Goal: Task Accomplishment & Management: Use online tool/utility

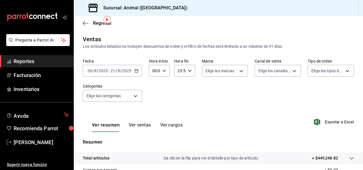
scroll to position [20, 0]
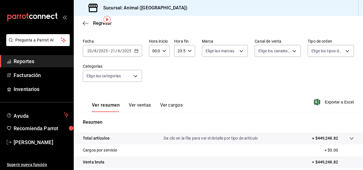
click at [137, 52] on icon "button" at bounding box center [136, 51] width 4 height 4
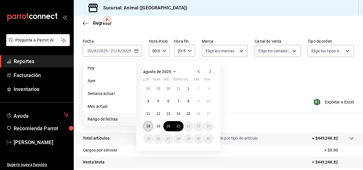
click at [148, 129] on button "18" at bounding box center [148, 126] width 10 height 10
click at [181, 130] on button "21" at bounding box center [178, 126] width 10 height 10
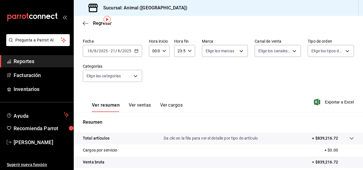
click at [188, 51] on icon "button" at bounding box center [190, 51] width 4 height 4
click at [178, 77] on span "05" at bounding box center [178, 78] width 1 height 5
click at [189, 63] on span "00" at bounding box center [188, 65] width 1 height 5
type input "05:00"
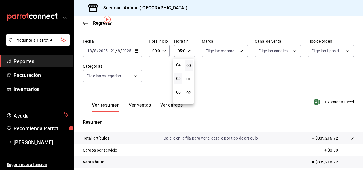
click at [260, 100] on div at bounding box center [181, 85] width 363 height 170
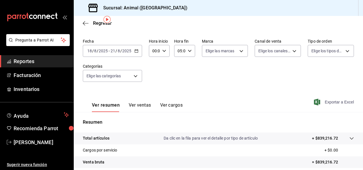
click at [320, 100] on span "Exportar a Excel" at bounding box center [334, 101] width 39 height 7
